Goal: Navigation & Orientation: Find specific page/section

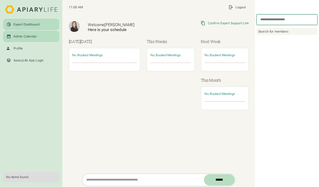
click at [10, 37] on icon at bounding box center [8, 36] width 5 height 5
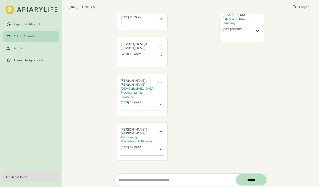
scroll to position [4, 0]
